Goal: Information Seeking & Learning: Learn about a topic

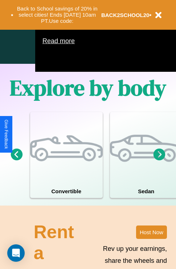
scroll to position [467, 0]
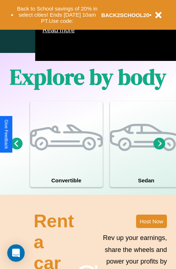
click at [159, 150] on icon at bounding box center [160, 144] width 12 height 12
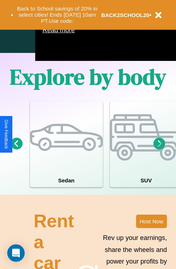
click at [16, 150] on icon at bounding box center [17, 144] width 12 height 12
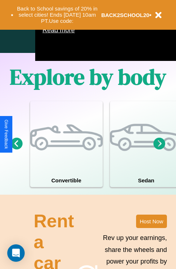
click at [159, 150] on icon at bounding box center [160, 144] width 12 height 12
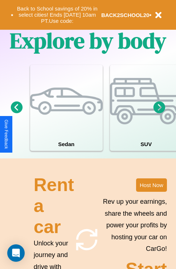
scroll to position [880, 0]
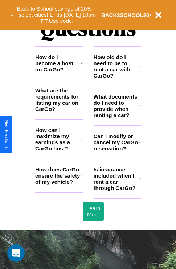
click at [117, 118] on h3 "What documents do I need to provide when renting a car?" at bounding box center [117, 106] width 46 height 25
click at [59, 185] on h3 "How does CarGo ensure the safety of my vehicle?" at bounding box center [57, 176] width 45 height 19
click at [140, 182] on icon at bounding box center [140, 179] width 2 height 6
